Goal: Task Accomplishment & Management: Use online tool/utility

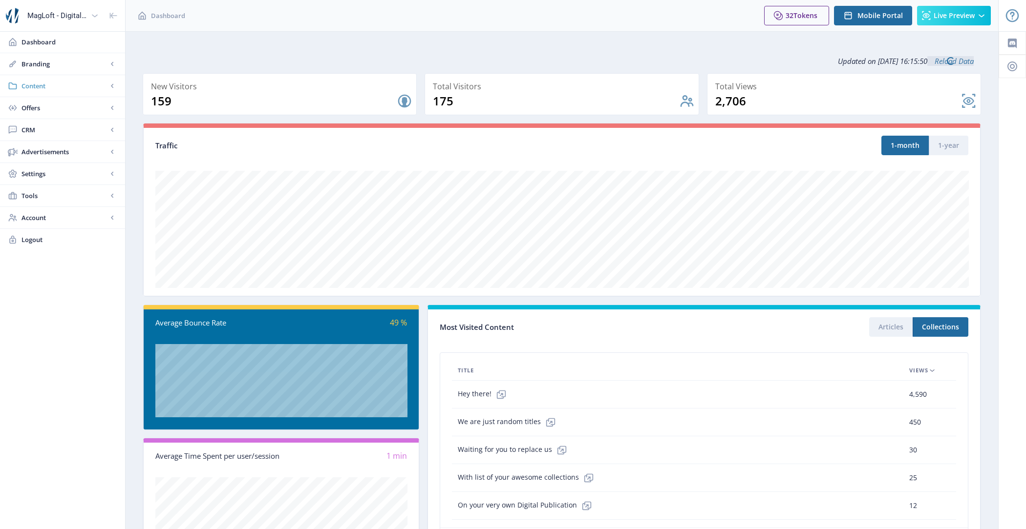
click at [58, 85] on span "Content" at bounding box center [64, 86] width 86 height 10
click at [70, 147] on span "Import PDF" at bounding box center [73, 152] width 84 height 10
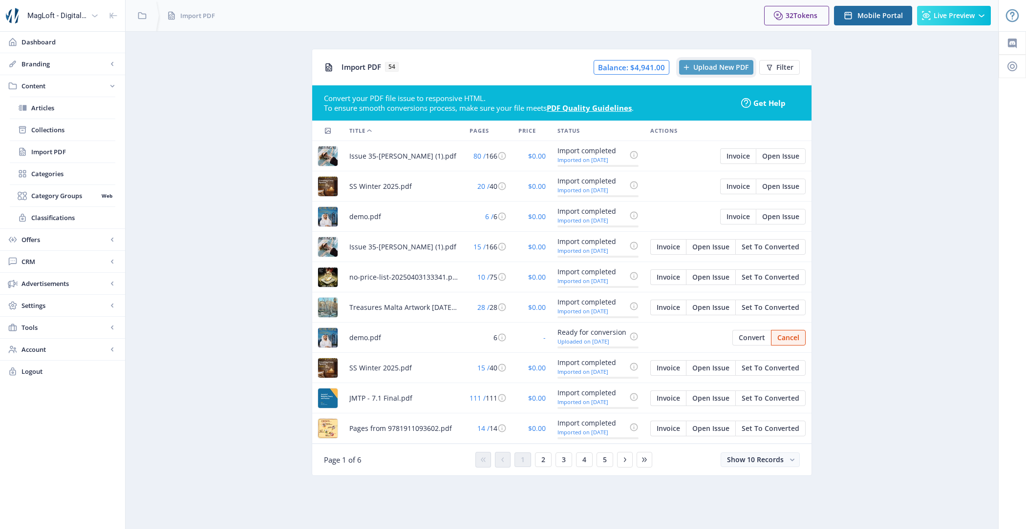
click at [724, 63] on span "Upload New PDF" at bounding box center [720, 67] width 55 height 8
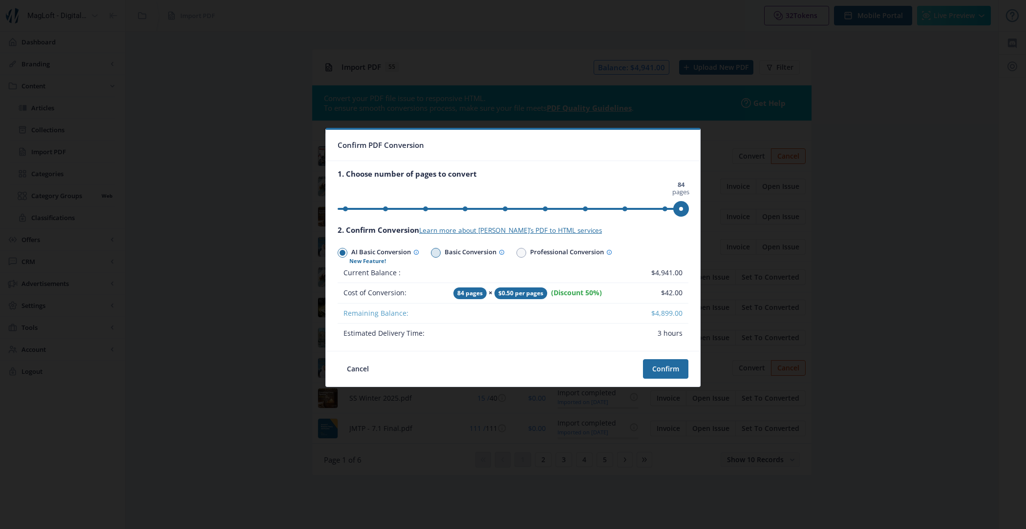
click at [446, 255] on span "Basic Conversion" at bounding box center [473, 253] width 64 height 14
click at [431, 253] on input "Basic Conversion" at bounding box center [431, 253] width 0 height 0
radio input "true"
click at [359, 260] on div at bounding box center [367, 263] width 37 height 7
click at [338, 253] on input "AI Basic Conversion" at bounding box center [337, 253] width 0 height 0
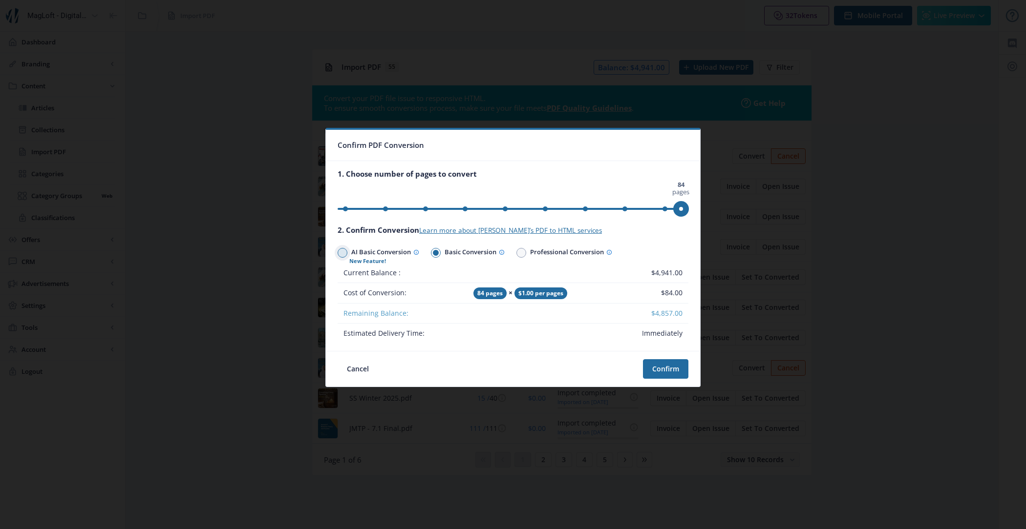
radio input "true"
click at [479, 252] on span "Basic Conversion" at bounding box center [473, 253] width 64 height 14
click at [431, 253] on input "Basic Conversion" at bounding box center [431, 253] width 0 height 0
radio input "true"
click at [410, 253] on span "AI Basic Conversion" at bounding box center [383, 253] width 72 height 14
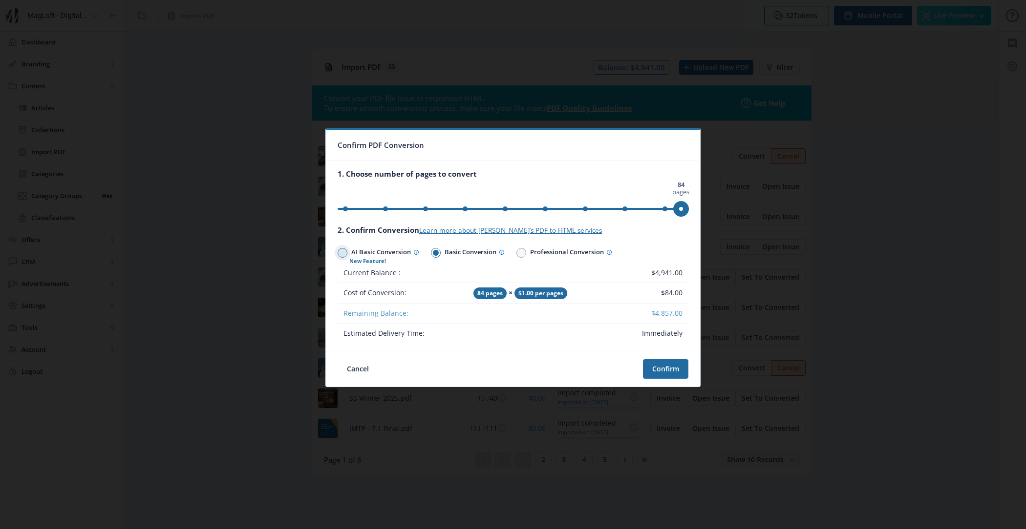
click at [338, 253] on input "AI Basic Conversion" at bounding box center [337, 253] width 0 height 0
radio input "true"
click at [451, 248] on span "Basic Conversion" at bounding box center [473, 253] width 64 height 14
click at [431, 253] on input "Basic Conversion" at bounding box center [431, 253] width 0 height 0
radio input "true"
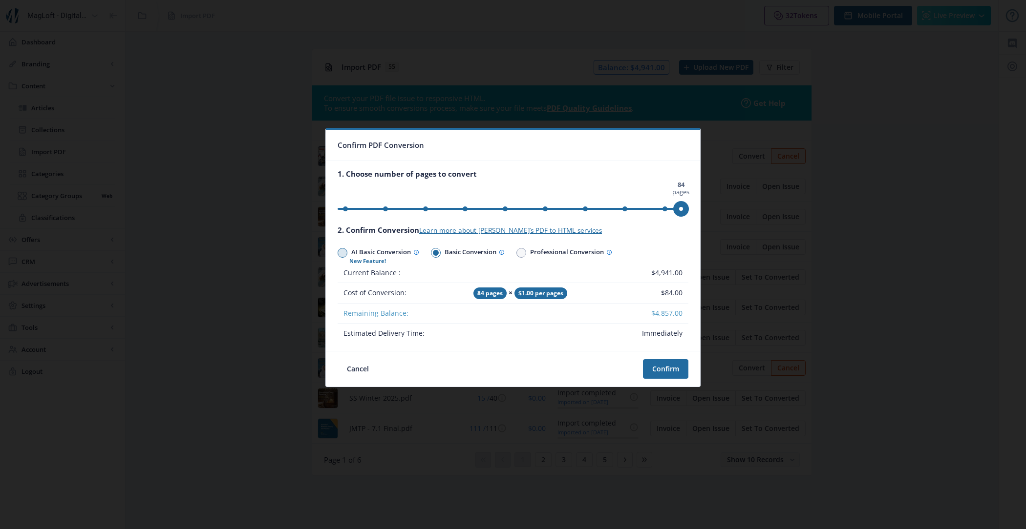
click at [408, 256] on span "AI Basic Conversion" at bounding box center [383, 253] width 72 height 14
click at [338, 253] on input "AI Basic Conversion" at bounding box center [337, 253] width 0 height 0
radio input "true"
click at [441, 253] on span at bounding box center [436, 253] width 10 height 10
click at [431, 253] on input "Basic Conversion" at bounding box center [431, 253] width 0 height 0
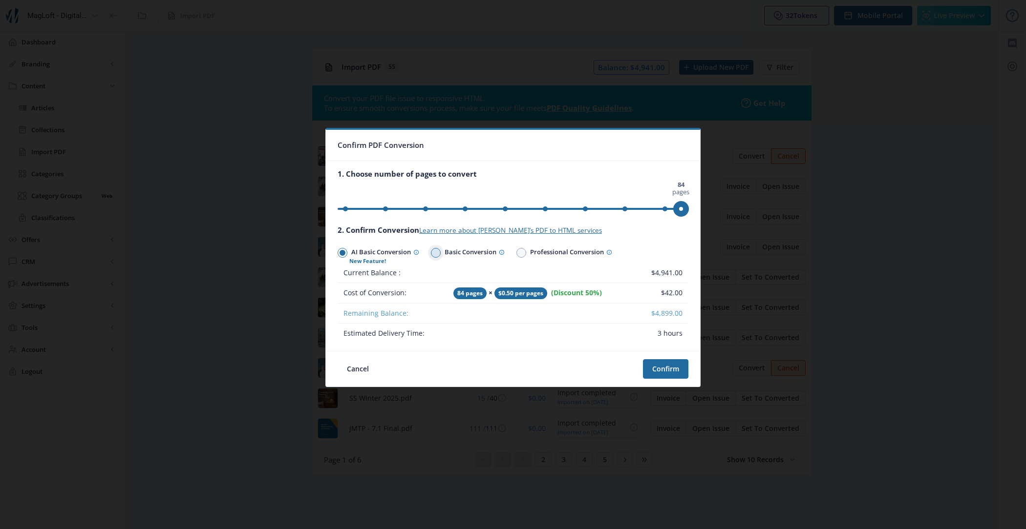
radio input "true"
click at [533, 250] on span "Professional Conversion" at bounding box center [569, 253] width 86 height 14
click at [517, 253] on input "Professional Conversion" at bounding box center [516, 253] width 0 height 0
radio input "true"
click at [470, 255] on span "Basic Conversion" at bounding box center [473, 253] width 64 height 14
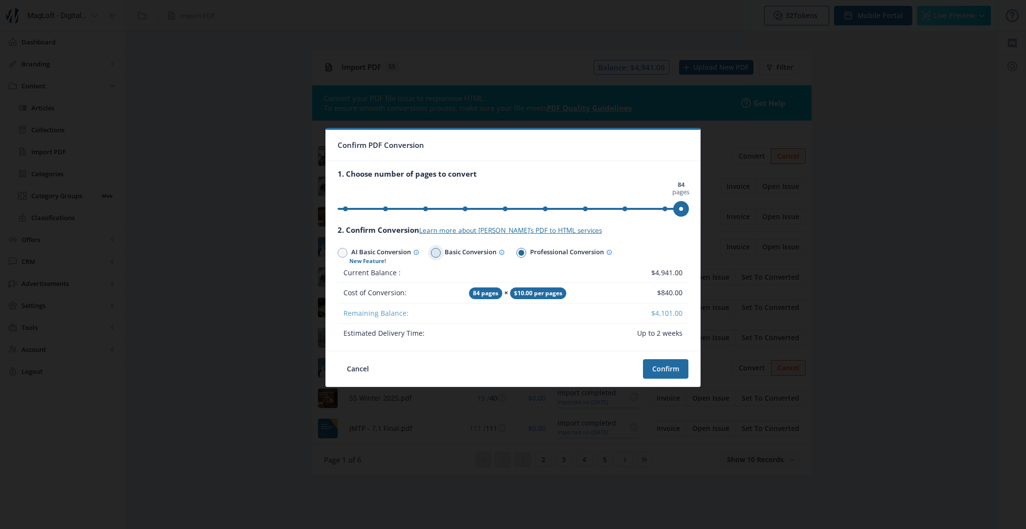
click at [431, 253] on input "Basic Conversion" at bounding box center [431, 253] width 0 height 0
radio input "true"
drag, startPoint x: 678, startPoint y: 209, endPoint x: 513, endPoint y: 209, distance: 165.6
click at [513, 209] on span "ngx-slider" at bounding box center [513, 209] width 16 height 16
click at [388, 252] on span "AI Basic Conversion" at bounding box center [383, 253] width 72 height 14
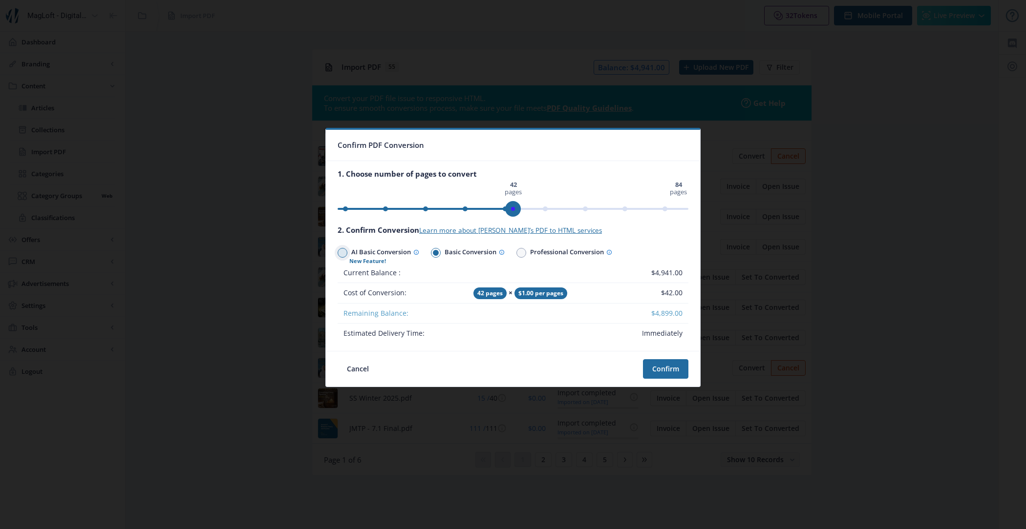
click at [338, 253] on input "AI Basic Conversion" at bounding box center [337, 253] width 0 height 0
radio input "true"
click at [472, 253] on span "Basic Conversion" at bounding box center [473, 253] width 64 height 14
click at [431, 253] on input "Basic Conversion" at bounding box center [431, 253] width 0 height 0
radio input "true"
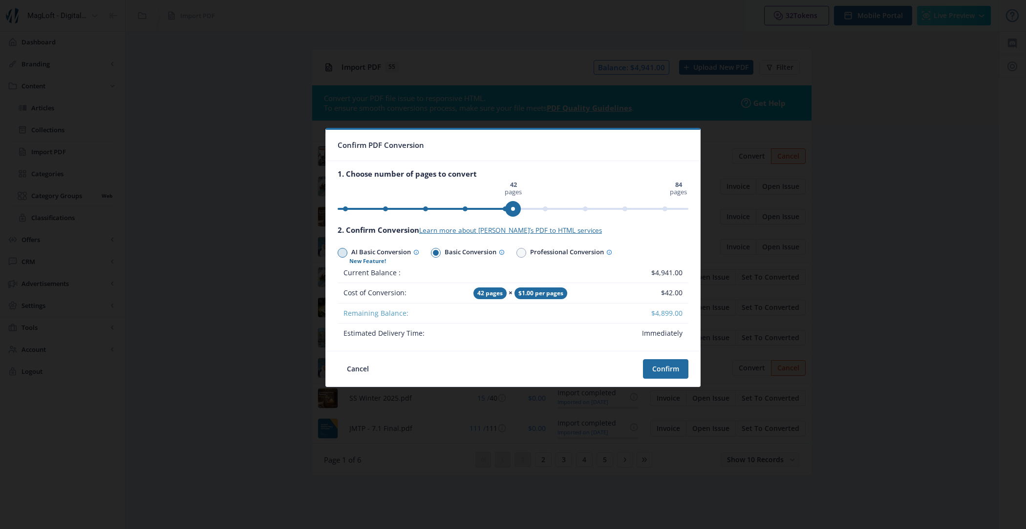
click at [375, 260] on div at bounding box center [367, 263] width 37 height 7
click at [338, 253] on input "AI Basic Conversion" at bounding box center [337, 253] width 0 height 0
radio input "true"
drag, startPoint x: 514, startPoint y: 202, endPoint x: 475, endPoint y: 198, distance: 39.8
click at [475, 198] on div "0 pages 84 pages 27 pages" at bounding box center [512, 200] width 351 height 35
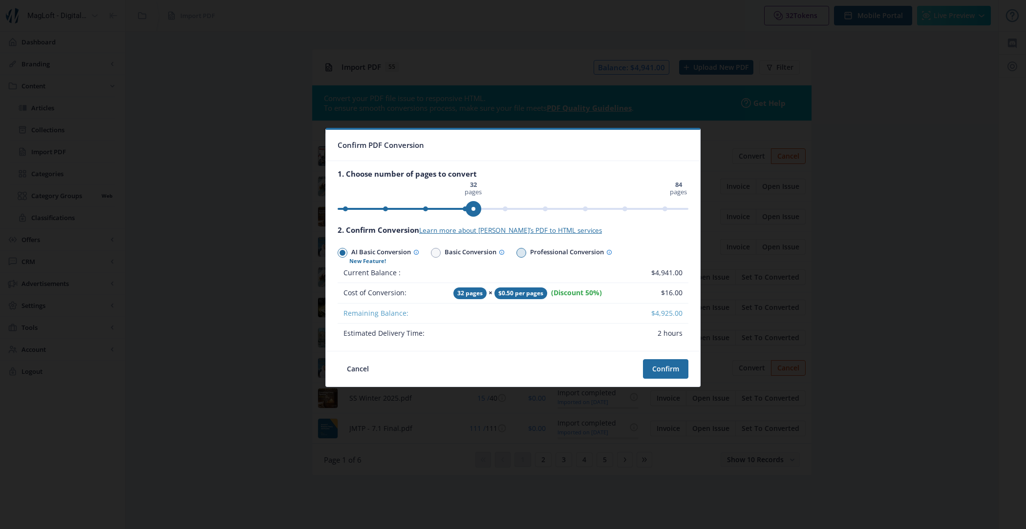
click at [555, 251] on span "Professional Conversion" at bounding box center [569, 253] width 86 height 14
click at [517, 253] on input "Professional Conversion" at bounding box center [516, 253] width 0 height 0
radio input "true"
click at [472, 252] on span "Basic Conversion" at bounding box center [473, 253] width 64 height 14
click at [431, 253] on input "Basic Conversion" at bounding box center [431, 253] width 0 height 0
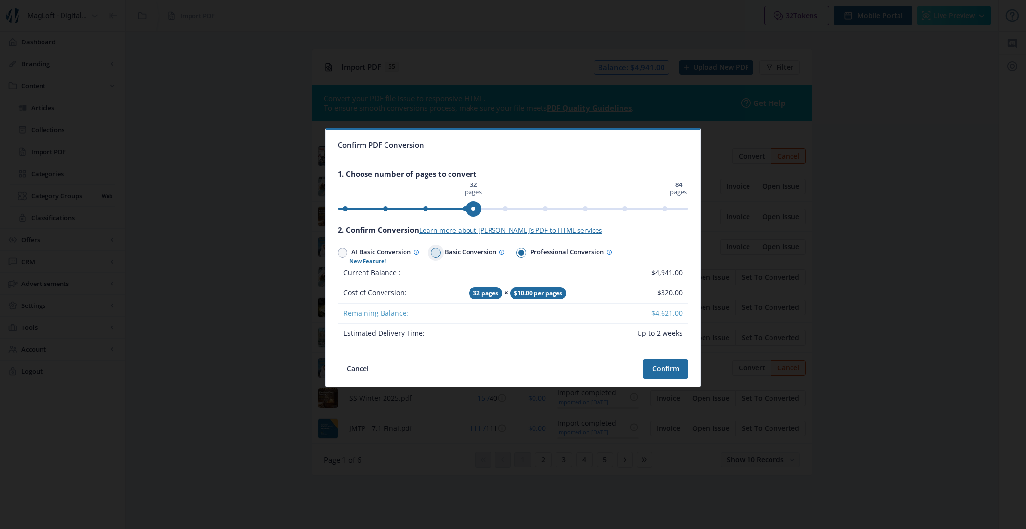
radio input "true"
drag, startPoint x: 478, startPoint y: 205, endPoint x: 445, endPoint y: 224, distance: 37.2
click at [445, 224] on nb-card-body "1. Choose number of pages to convert 0 pages 84 pages 25 pages 2. Confirm Conve…" at bounding box center [513, 256] width 374 height 190
drag, startPoint x: 446, startPoint y: 212, endPoint x: 463, endPoint y: 213, distance: 17.6
click at [463, 213] on span "ngx-slider" at bounding box center [465, 209] width 16 height 16
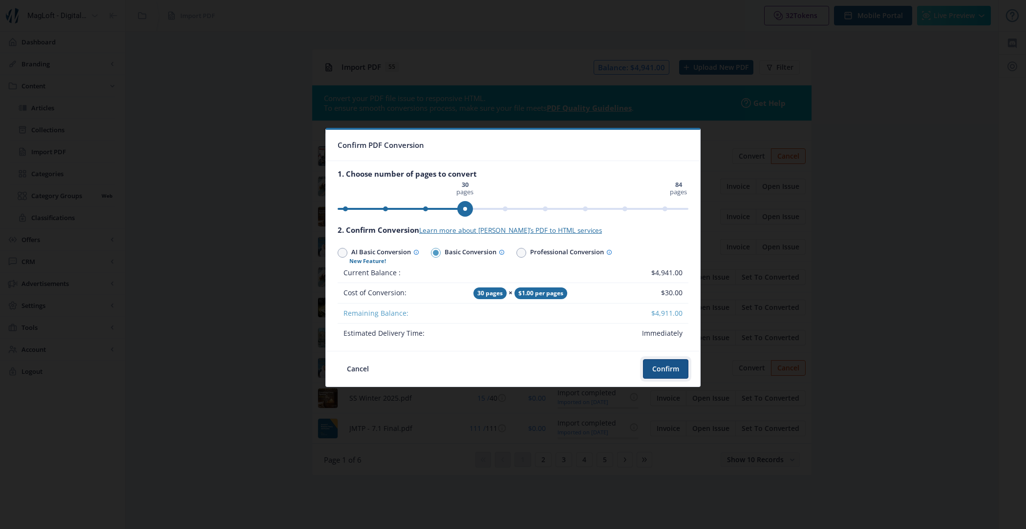
drag, startPoint x: 654, startPoint y: 364, endPoint x: 453, endPoint y: 254, distance: 229.7
click at [453, 254] on nb-card "Confirm PDF Conversion 1. Choose number of pages to convert 0 pages 84 pages 30…" at bounding box center [512, 257] width 375 height 259
drag, startPoint x: 458, startPoint y: 210, endPoint x: 427, endPoint y: 210, distance: 31.3
click at [427, 210] on span "ngx-slider" at bounding box center [426, 209] width 16 height 16
click at [666, 366] on button "Confirm" at bounding box center [665, 369] width 45 height 20
